Goal: Find specific page/section: Find specific page/section

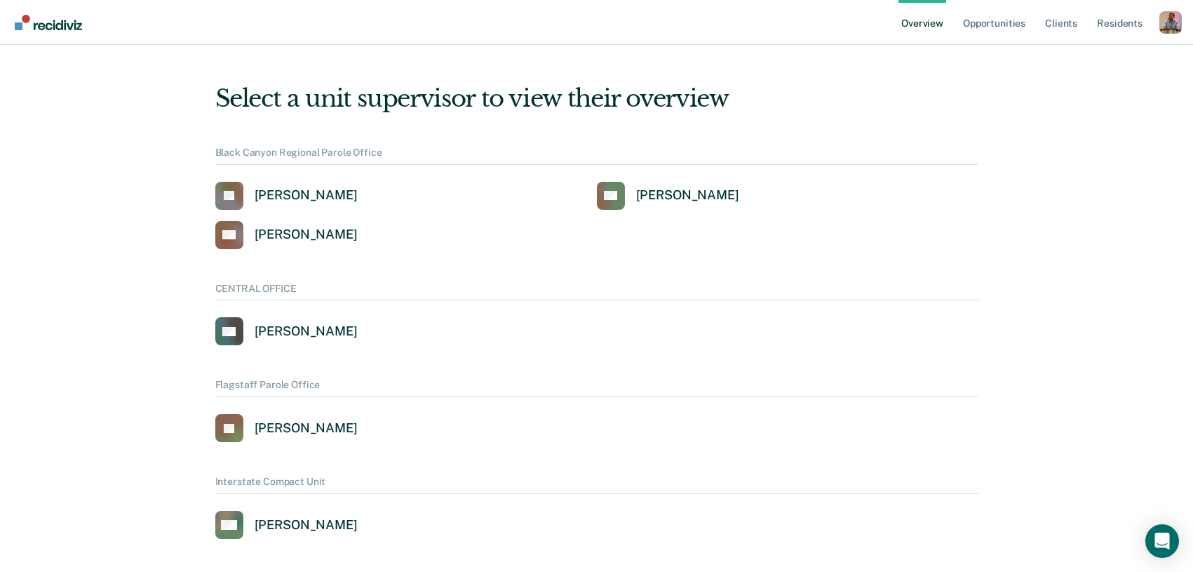
click at [1171, 34] on div "Profile dropdown button" at bounding box center [1171, 22] width 22 height 22
click at [1101, 68] on link "Profile" at bounding box center [1114, 64] width 90 height 12
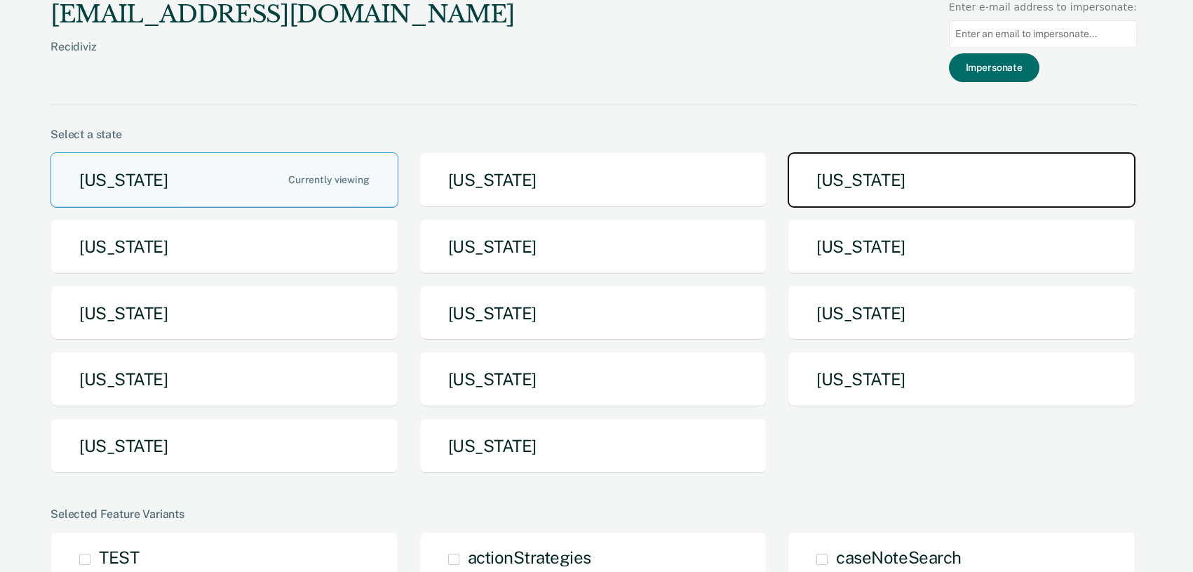
click at [883, 174] on button "[US_STATE]" at bounding box center [962, 179] width 348 height 55
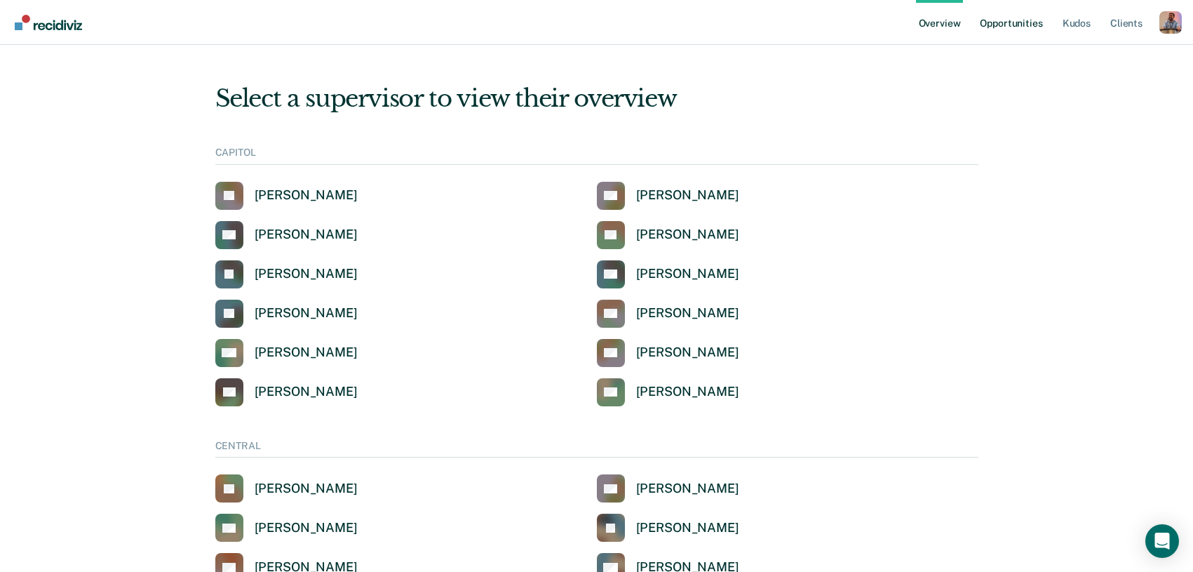
click at [1009, 27] on link "Opportunities" at bounding box center [1011, 22] width 68 height 45
